Goal: Task Accomplishment & Management: Manage account settings

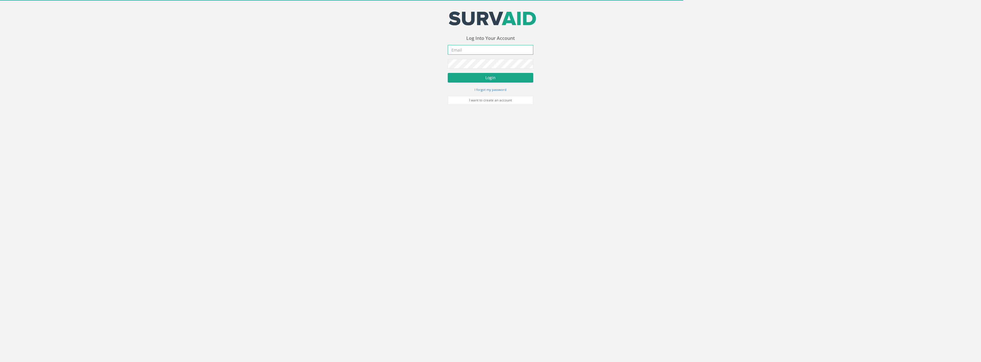
type input "[PERSON_NAME][EMAIL_ADDRESS][PERSON_NAME][DOMAIN_NAME]"
click at [498, 77] on button "Login" at bounding box center [491, 78] width 86 height 10
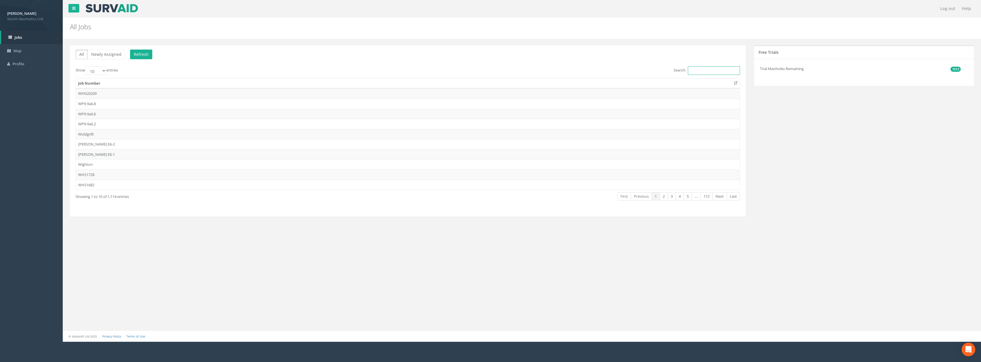
click at [696, 68] on input "Search:" at bounding box center [714, 70] width 52 height 9
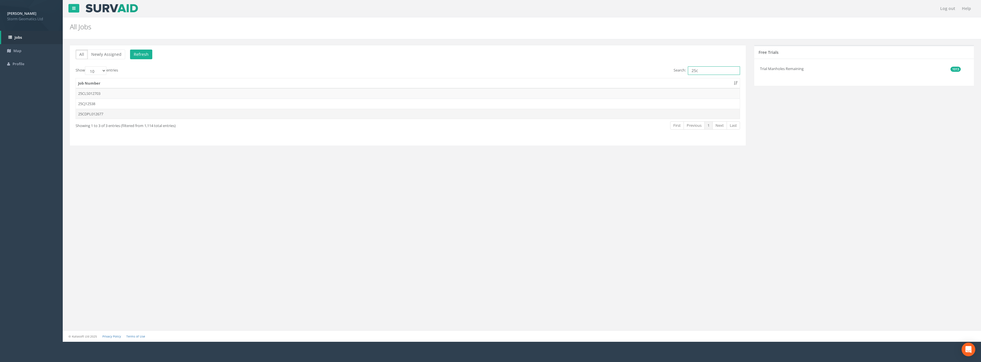
type input "25c"
click at [146, 112] on td "25CDPL012677" at bounding box center [408, 114] width 664 height 10
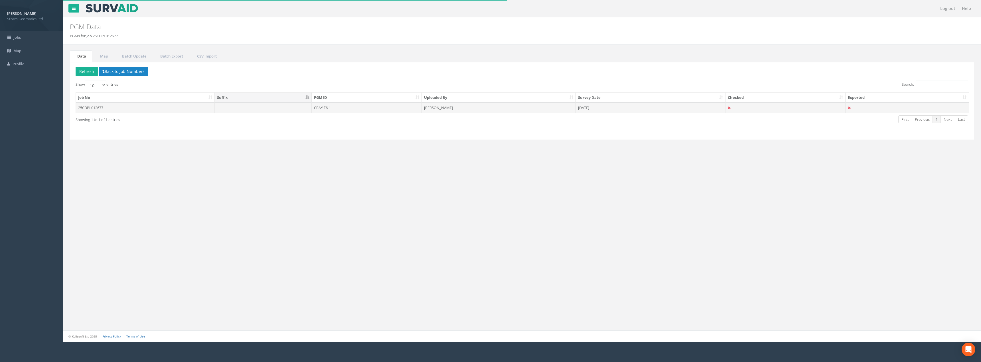
click at [472, 107] on td "[PERSON_NAME]" at bounding box center [499, 108] width 154 height 10
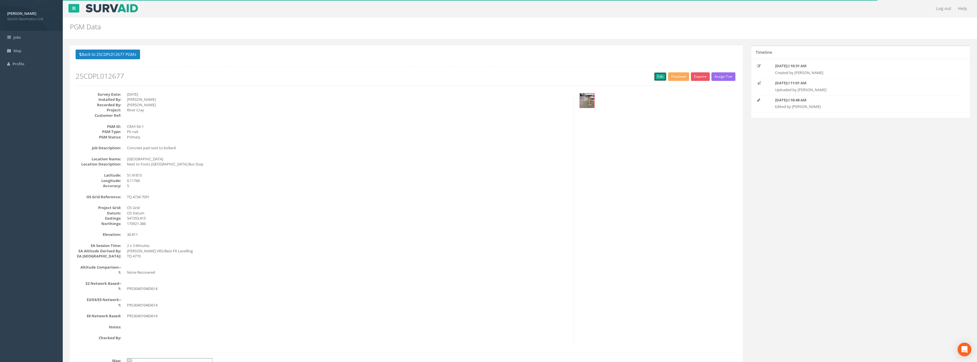
click at [657, 78] on link "Edit" at bounding box center [660, 76] width 12 height 9
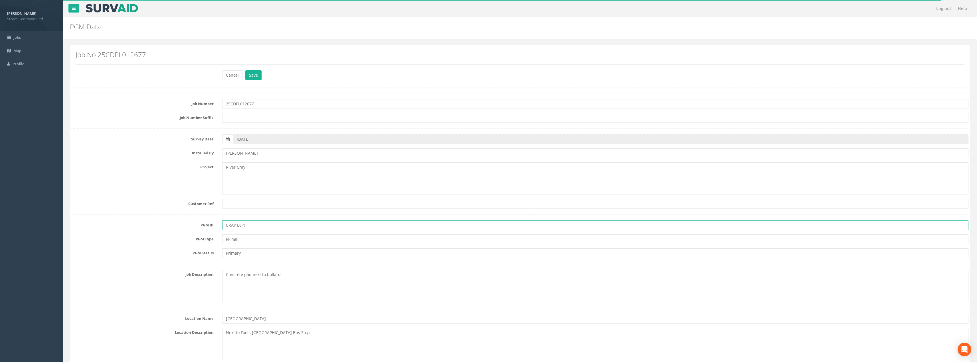
click at [236, 225] on input "CRAY E6-1" at bounding box center [595, 226] width 746 height 10
type input "CRA E6-1"
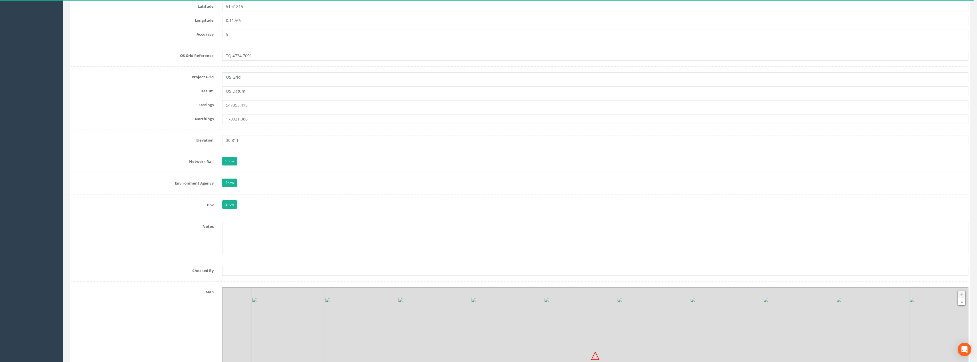
scroll to position [456, 0]
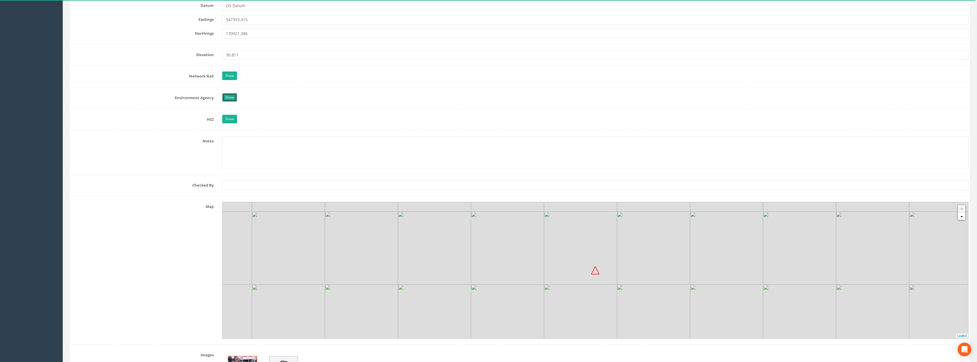
click at [230, 94] on link "Show" at bounding box center [229, 97] width 15 height 9
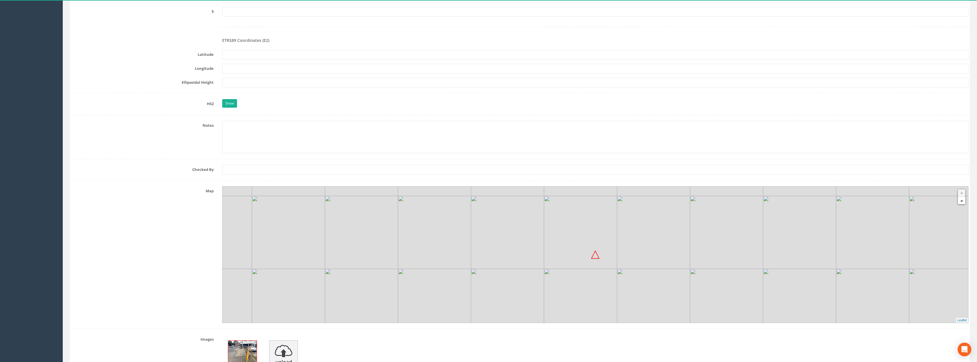
scroll to position [1018, 0]
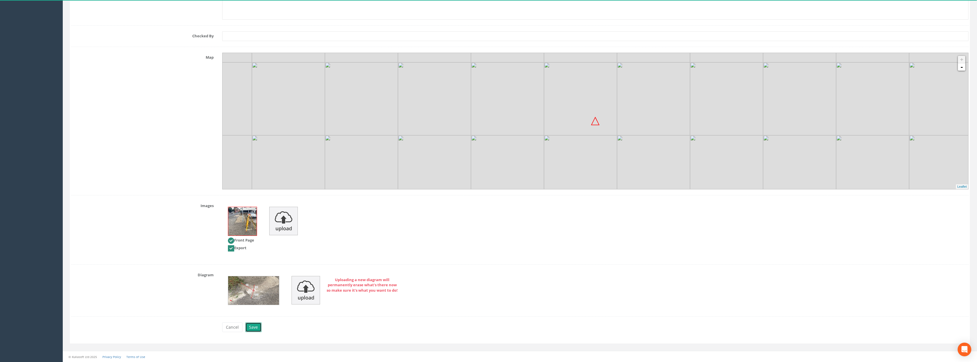
click at [256, 332] on button "Save" at bounding box center [253, 328] width 16 height 10
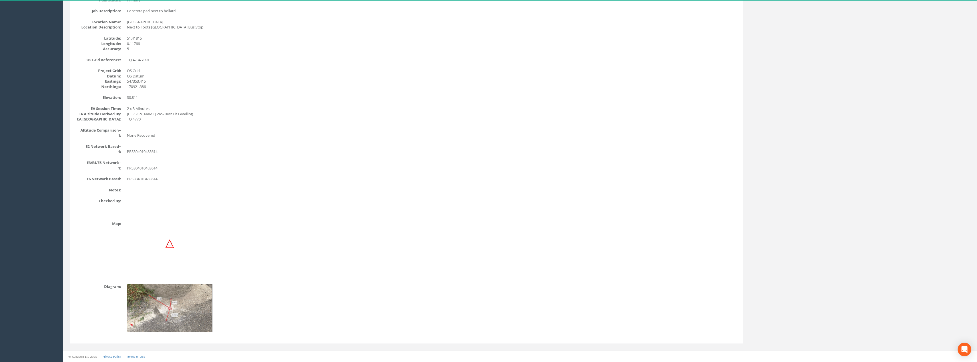
scroll to position [0, 0]
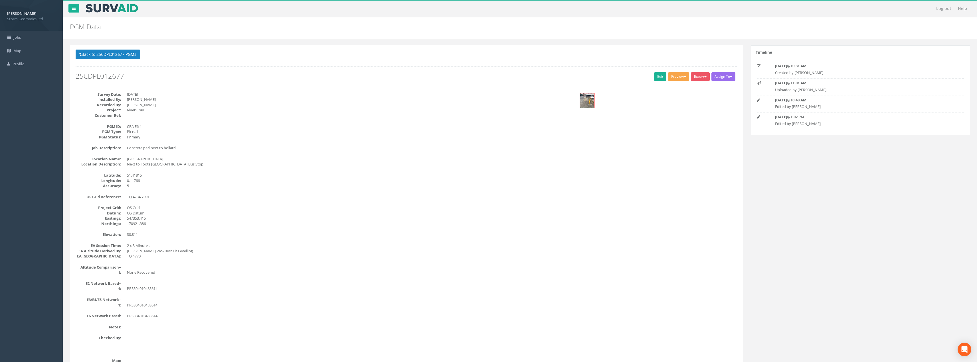
click at [681, 78] on button "Preview" at bounding box center [678, 76] width 21 height 9
click at [670, 89] on link "Storm Geomatics" at bounding box center [667, 88] width 45 height 9
